Goal: Information Seeking & Learning: Find specific fact

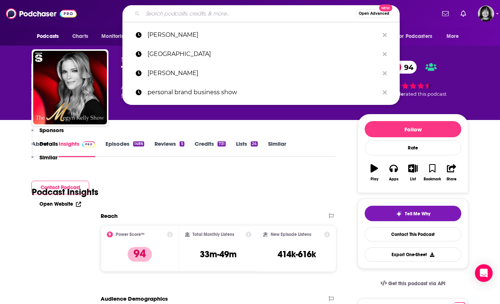
click at [198, 19] on input "Search podcasts, credits, & more..." at bounding box center [249, 14] width 213 height 12
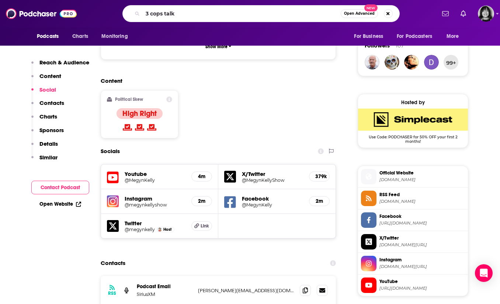
type input "3 cops talk"
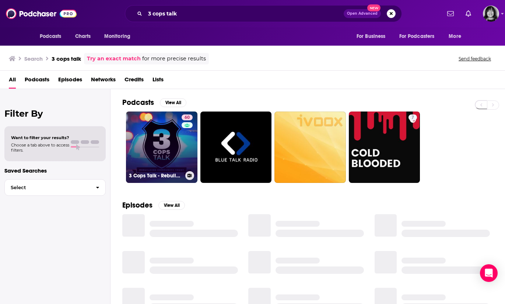
click at [171, 147] on link "60 3 Cops Talk - Rebuilding Community Trust" at bounding box center [161, 147] width 71 height 71
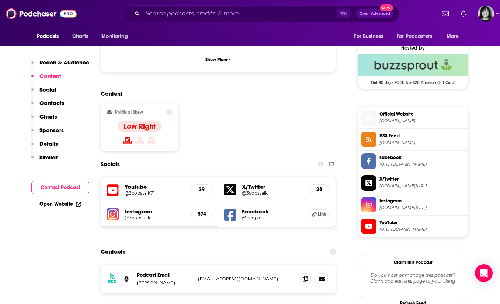
scroll to position [538, 0]
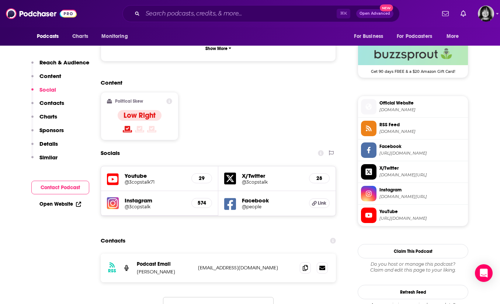
click at [119, 167] on div "Youtube @3copstalk71 29" at bounding box center [159, 179] width 117 height 25
click at [115, 173] on icon at bounding box center [113, 180] width 12 height 14
